Goal: Check status: Check status

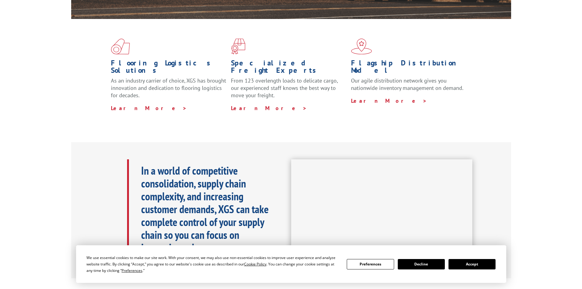
scroll to position [145, 0]
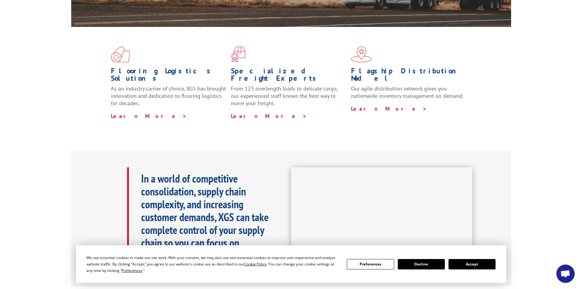
click at [472, 266] on button "Accept" at bounding box center [471, 264] width 47 height 10
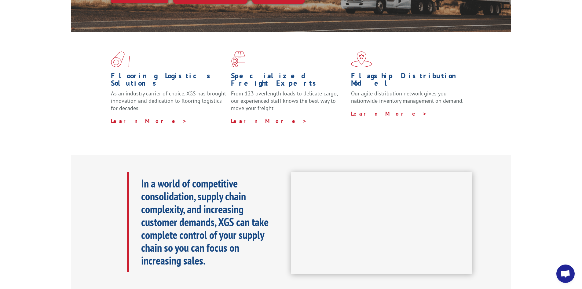
scroll to position [0, 0]
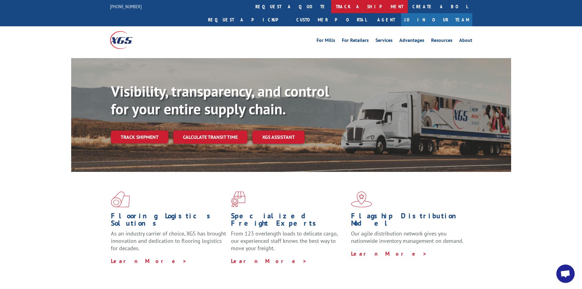
click at [331, 5] on link "track a shipment" at bounding box center [369, 6] width 77 height 13
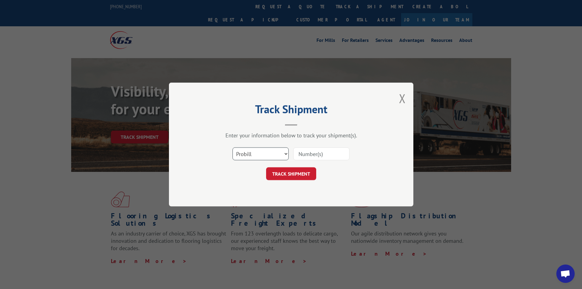
click at [257, 155] on select "Select category... Probill BOL PO" at bounding box center [260, 153] width 56 height 13
click at [232, 147] on select "Select category... Probill BOL PO" at bounding box center [260, 153] width 56 height 13
click at [256, 151] on select "Select category... Probill BOL PO" at bounding box center [260, 153] width 56 height 13
select select "bol"
click at [232, 147] on select "Select category... Probill BOL PO" at bounding box center [260, 153] width 56 height 13
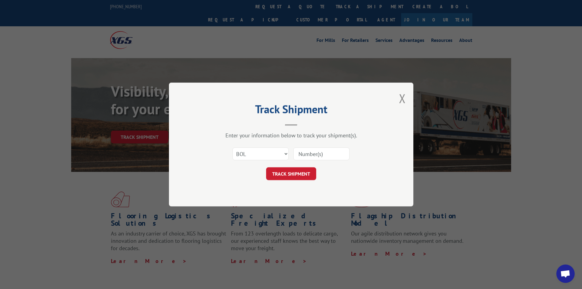
paste input "401724745"
type input "401724745"
click at [306, 170] on button "TRACK SHIPMENT" at bounding box center [291, 173] width 50 height 13
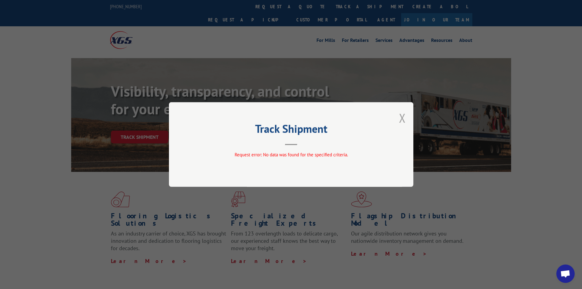
click at [401, 119] on button "Close modal" at bounding box center [402, 118] width 7 height 16
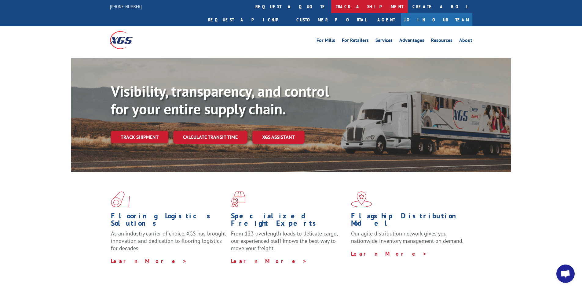
click at [331, 5] on link "track a shipment" at bounding box center [369, 6] width 77 height 13
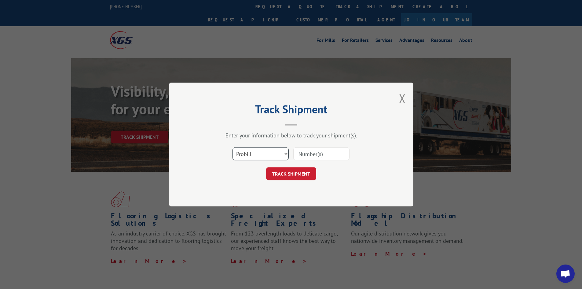
click at [254, 152] on select "Select category... Probill BOL PO" at bounding box center [260, 153] width 56 height 13
select select "po"
click at [232, 147] on select "Select category... Probill BOL PO" at bounding box center [260, 153] width 56 height 13
click at [306, 151] on input at bounding box center [321, 153] width 56 height 13
paste input "17559696"
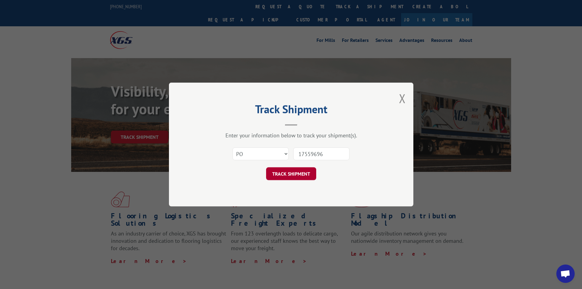
type input "17559696"
click at [304, 172] on button "TRACK SHIPMENT" at bounding box center [291, 173] width 50 height 13
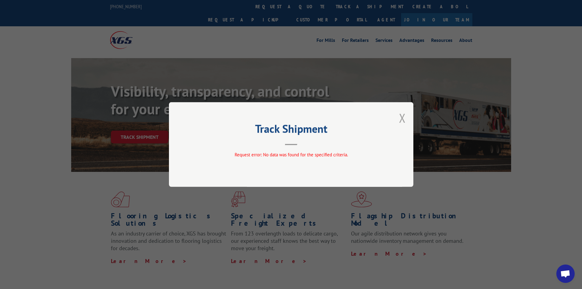
click at [399, 119] on button "Close modal" at bounding box center [402, 118] width 7 height 16
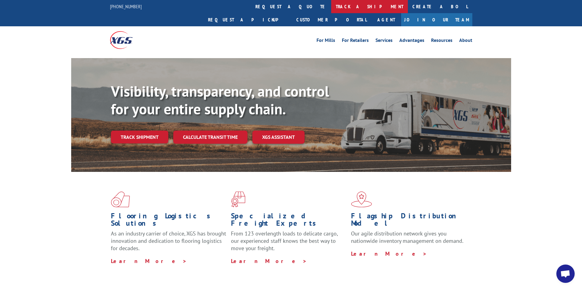
click at [331, 8] on link "track a shipment" at bounding box center [369, 6] width 77 height 13
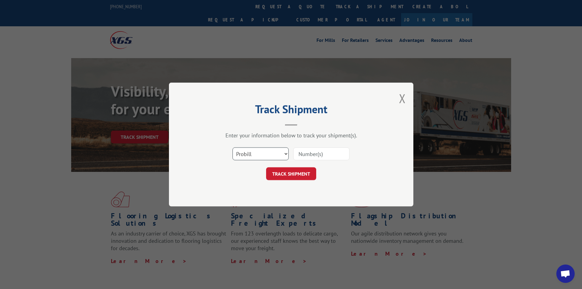
click at [250, 159] on select "Select category... Probill BOL PO" at bounding box center [260, 153] width 56 height 13
select select "po"
click at [232, 147] on select "Select category... Probill BOL PO" at bounding box center [260, 153] width 56 height 13
drag, startPoint x: 323, startPoint y: 157, endPoint x: 315, endPoint y: 146, distance: 13.7
click at [322, 156] on input at bounding box center [321, 153] width 56 height 13
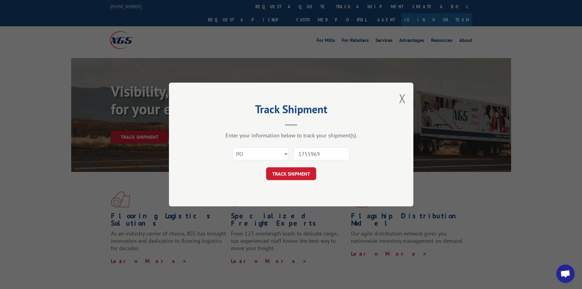
type input "17559696"
click button "TRACK SHIPMENT" at bounding box center [291, 173] width 50 height 13
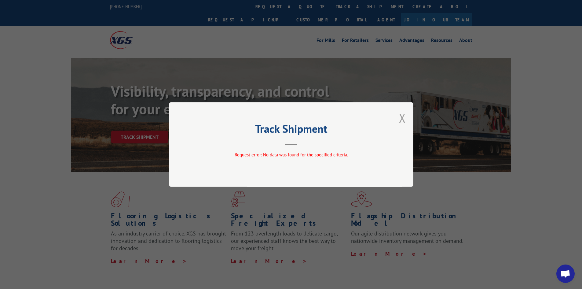
click at [402, 110] on button "Close modal" at bounding box center [402, 118] width 7 height 16
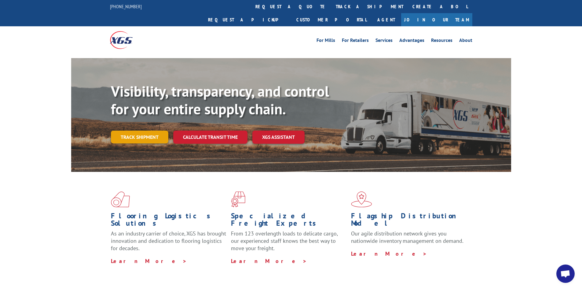
click at [130, 130] on link "Track shipment" at bounding box center [139, 136] width 57 height 13
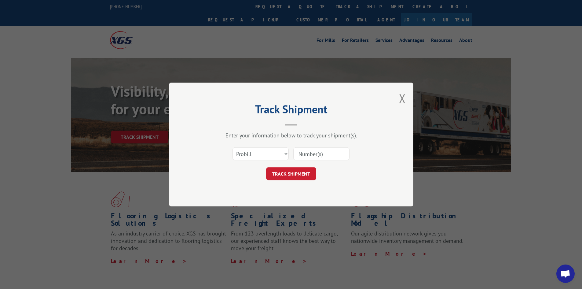
paste input "348455031"
type input "348455031"
click at [302, 174] on button "TRACK SHIPMENT" at bounding box center [291, 173] width 50 height 13
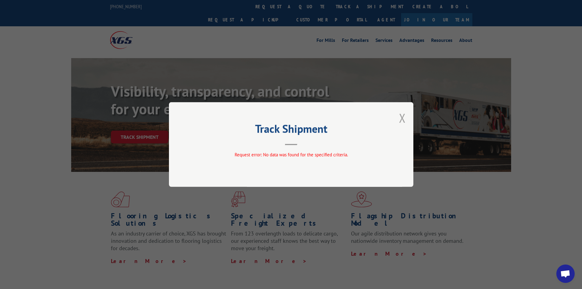
click at [402, 116] on button "Close modal" at bounding box center [402, 118] width 7 height 16
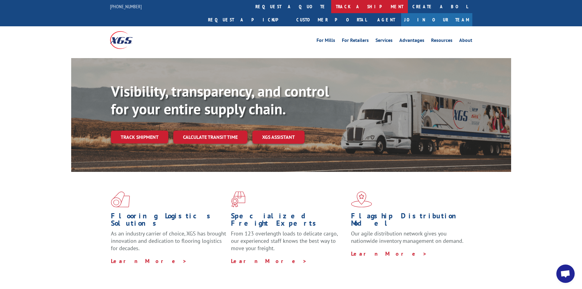
click at [331, 5] on link "track a shipment" at bounding box center [369, 6] width 77 height 13
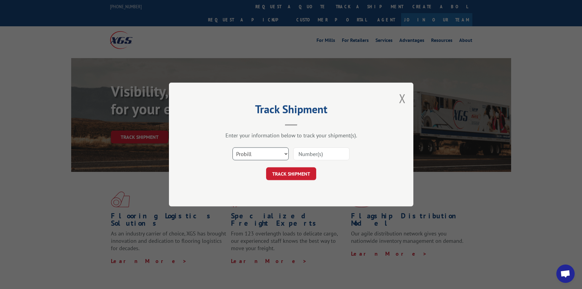
click at [237, 156] on select "Select category... Probill BOL PO" at bounding box center [260, 153] width 56 height 13
select select "bol"
click at [232, 147] on select "Select category... Probill BOL PO" at bounding box center [260, 153] width 56 height 13
paste input "348455031"
type input "348455031"
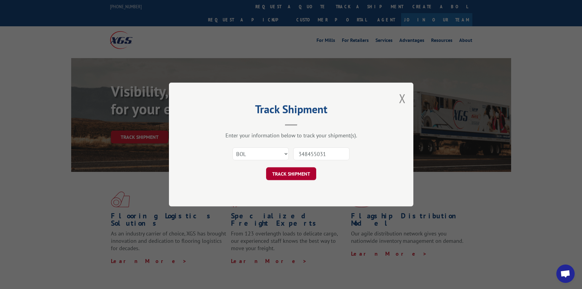
click at [302, 170] on button "TRACK SHIPMENT" at bounding box center [291, 173] width 50 height 13
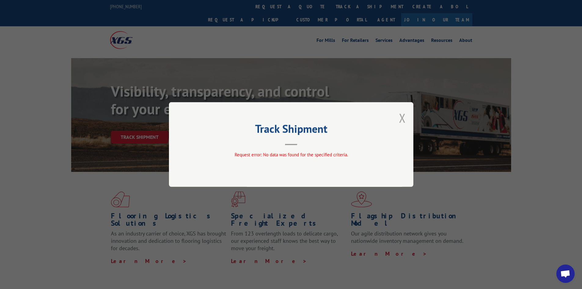
click at [403, 118] on button "Close modal" at bounding box center [402, 118] width 7 height 16
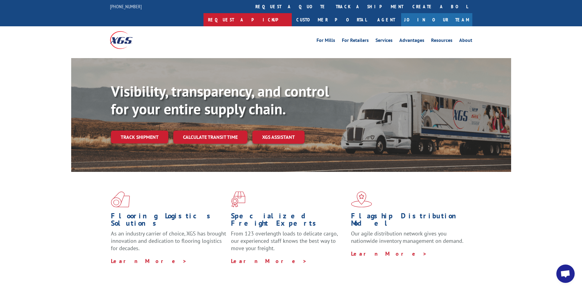
click at [292, 13] on link "Request a pickup" at bounding box center [247, 19] width 88 height 13
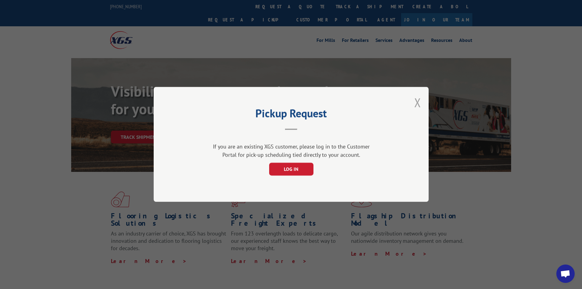
drag, startPoint x: 420, startPoint y: 100, endPoint x: 237, endPoint y: 161, distance: 193.1
click at [420, 100] on button "Close modal" at bounding box center [417, 102] width 7 height 16
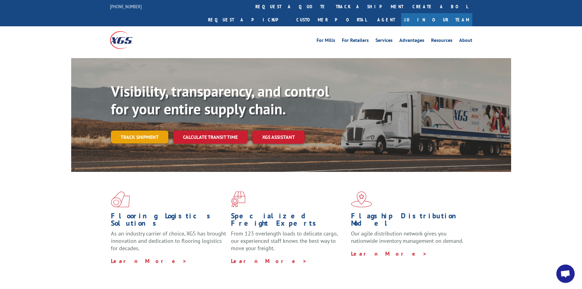
click at [152, 130] on link "Track shipment" at bounding box center [139, 136] width 57 height 13
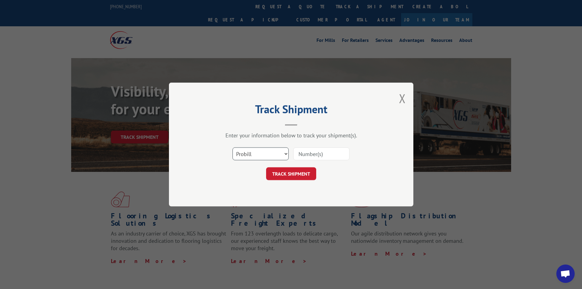
click at [255, 152] on select "Select category... Probill BOL PO" at bounding box center [260, 153] width 56 height 13
select select "po"
click at [232, 147] on select "Select category... Probill BOL PO" at bounding box center [260, 153] width 56 height 13
paste input "348455031"
type input "348455031"
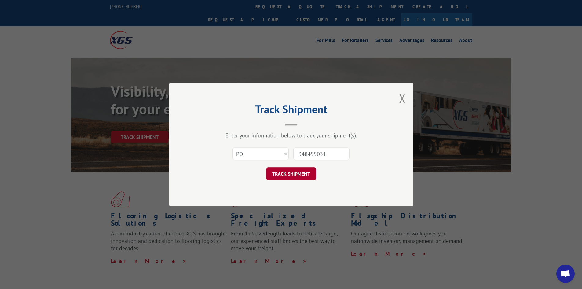
click at [304, 172] on button "TRACK SHIPMENT" at bounding box center [291, 173] width 50 height 13
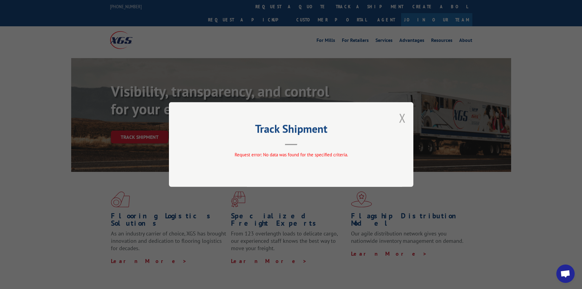
click at [402, 115] on button "Close modal" at bounding box center [402, 118] width 7 height 16
